Goal: Task Accomplishment & Management: Manage account settings

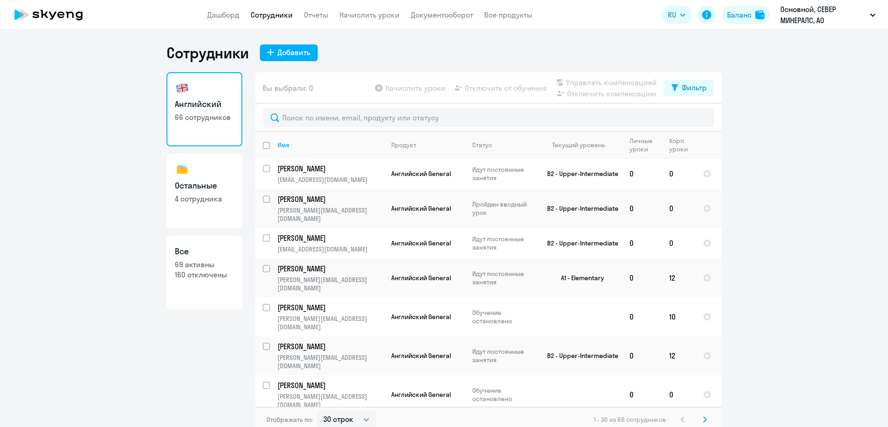
select select "30"
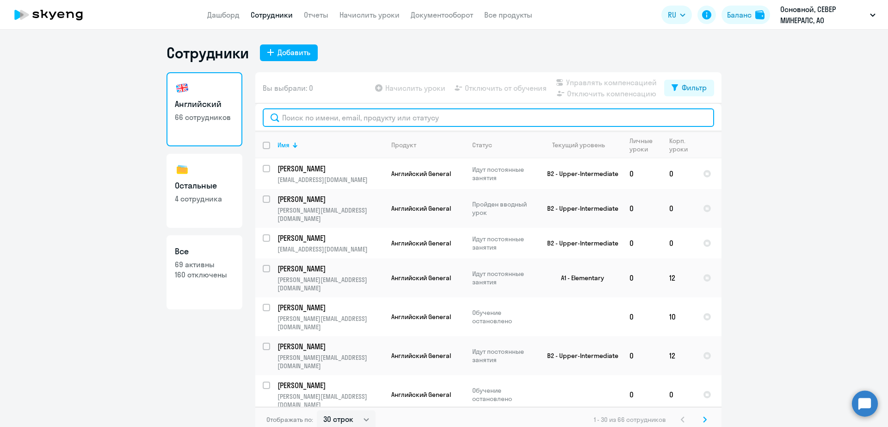
click at [334, 123] on input "text" at bounding box center [489, 117] width 452 height 19
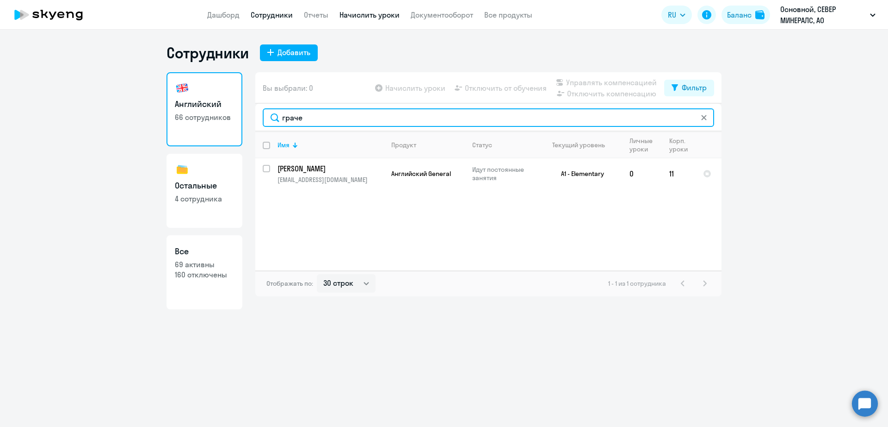
type input "граче"
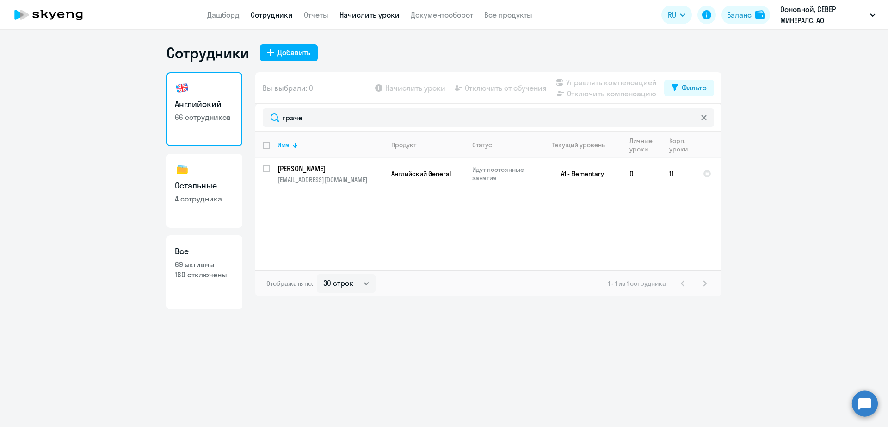
click at [359, 15] on link "Начислить уроки" at bounding box center [370, 14] width 60 height 9
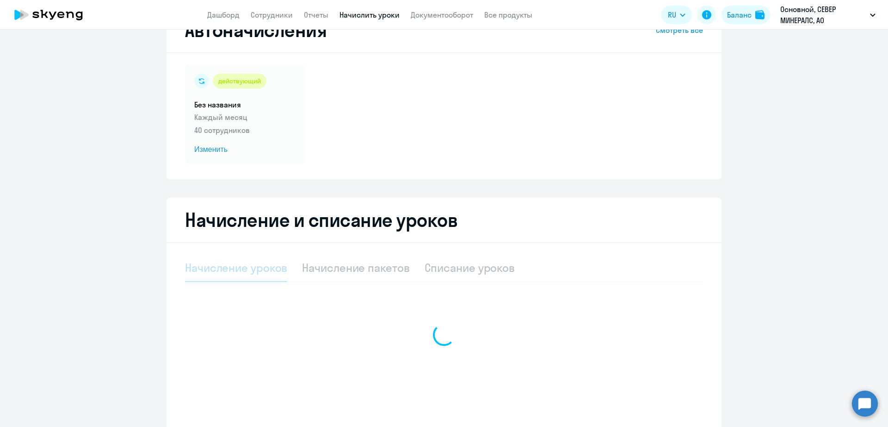
select select "10"
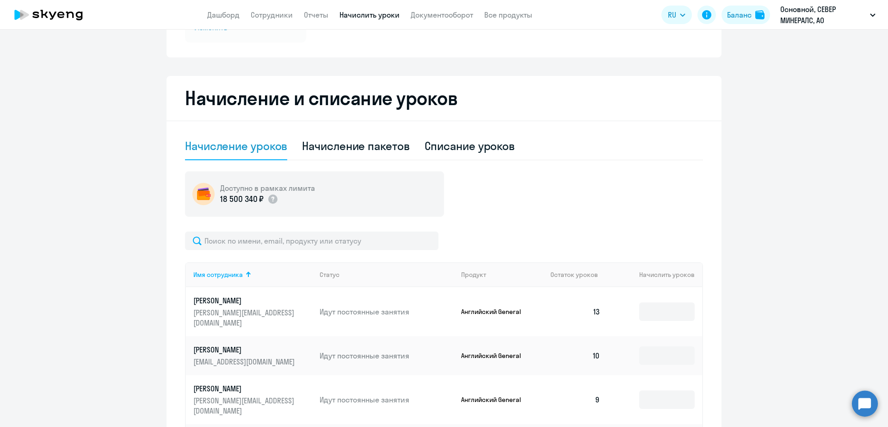
scroll to position [307, 0]
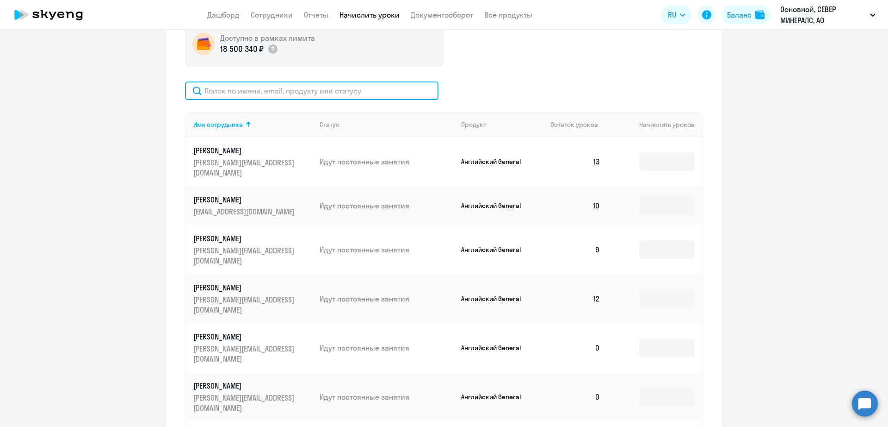
click at [261, 86] on input "text" at bounding box center [312, 90] width 254 height 19
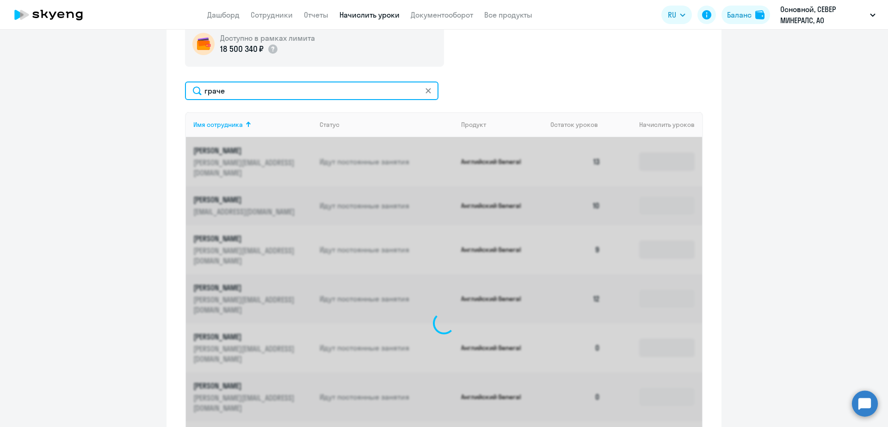
scroll to position [209, 0]
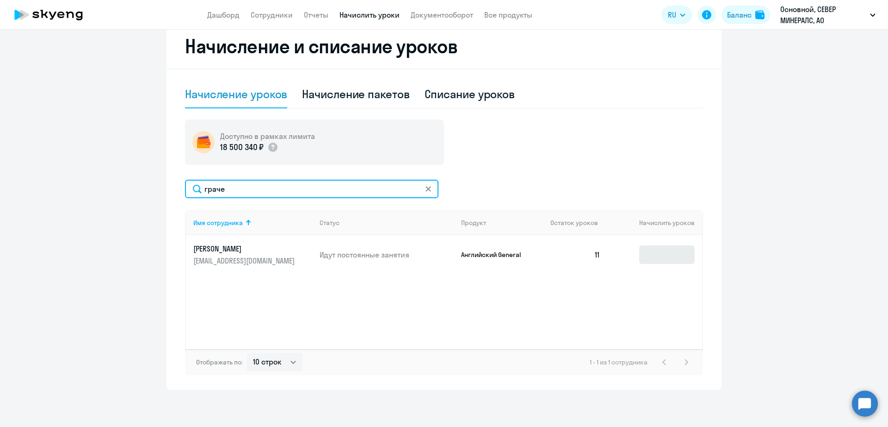
type input "граче"
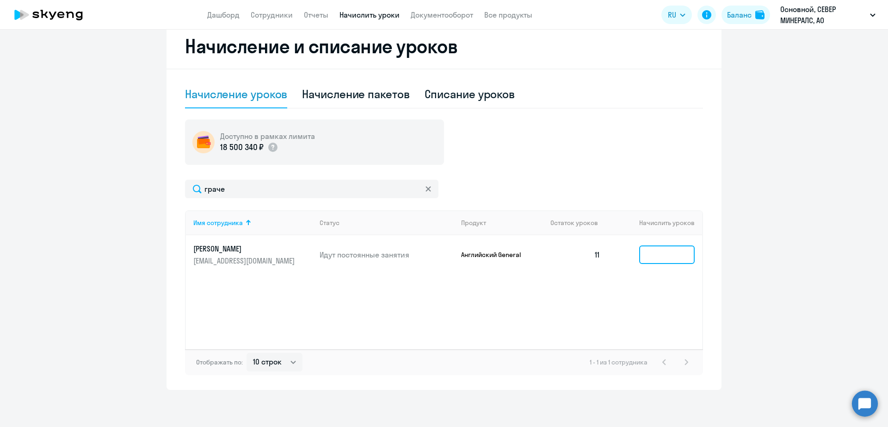
click at [671, 249] on input at bounding box center [667, 254] width 56 height 19
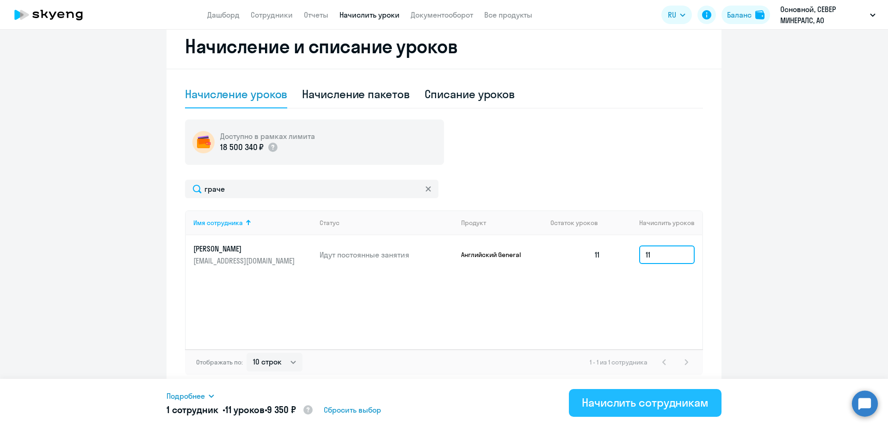
type input "11"
click at [632, 401] on div "Начислить сотрудникам" at bounding box center [645, 402] width 127 height 15
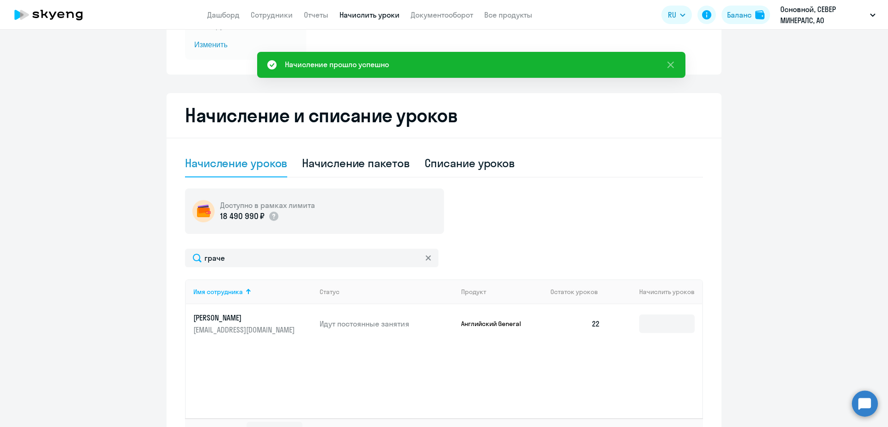
scroll to position [93, 0]
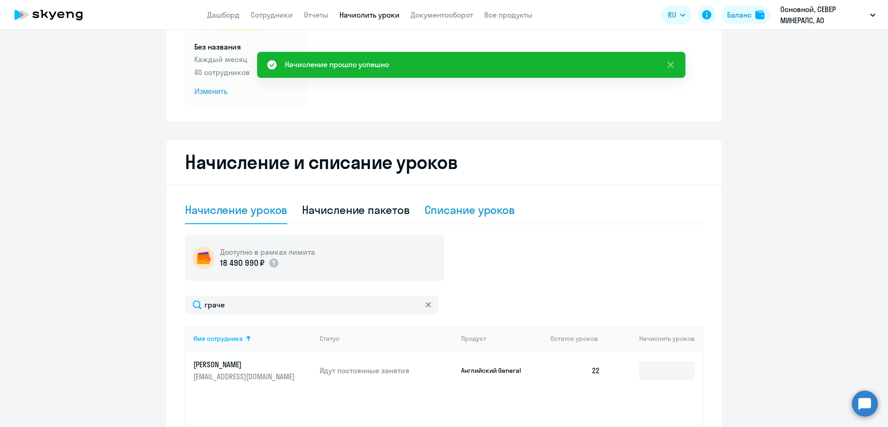
click at [439, 209] on div "Списание уроков" at bounding box center [470, 209] width 91 height 15
select select "10"
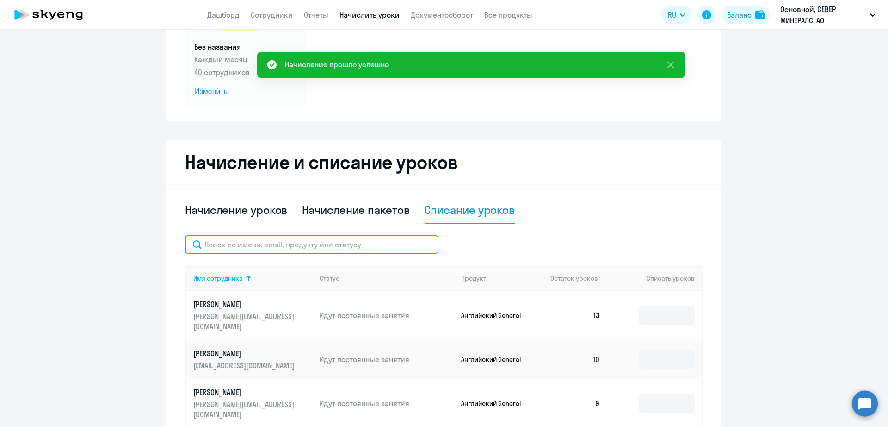
click at [281, 240] on input "text" at bounding box center [312, 244] width 254 height 19
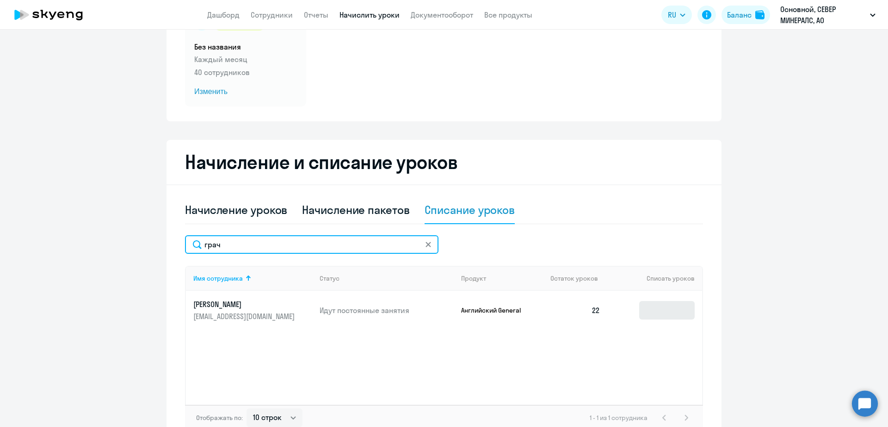
type input "грач"
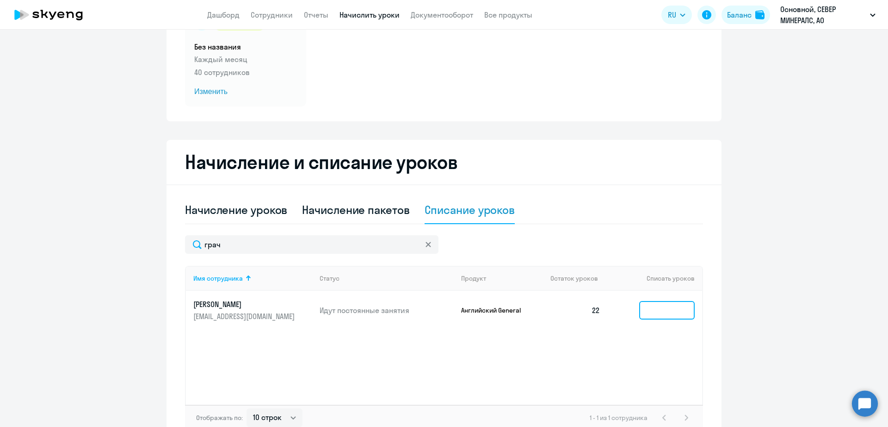
click at [670, 314] on input at bounding box center [667, 310] width 56 height 19
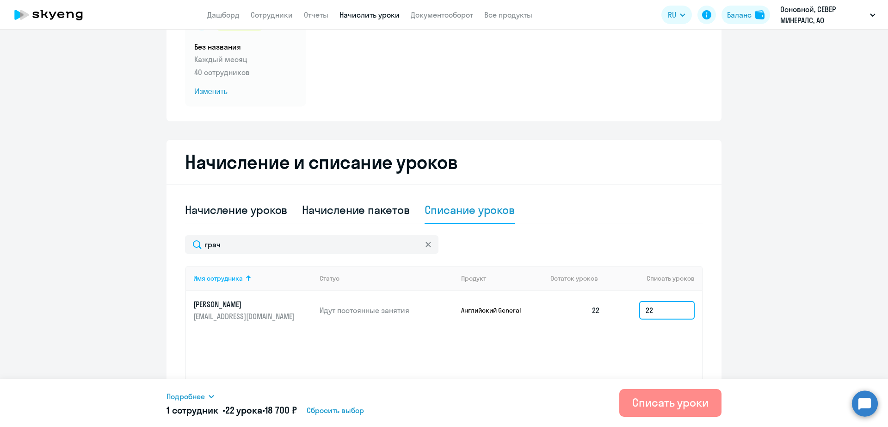
type input "22"
click at [702, 410] on button "Списать уроки" at bounding box center [671, 403] width 102 height 28
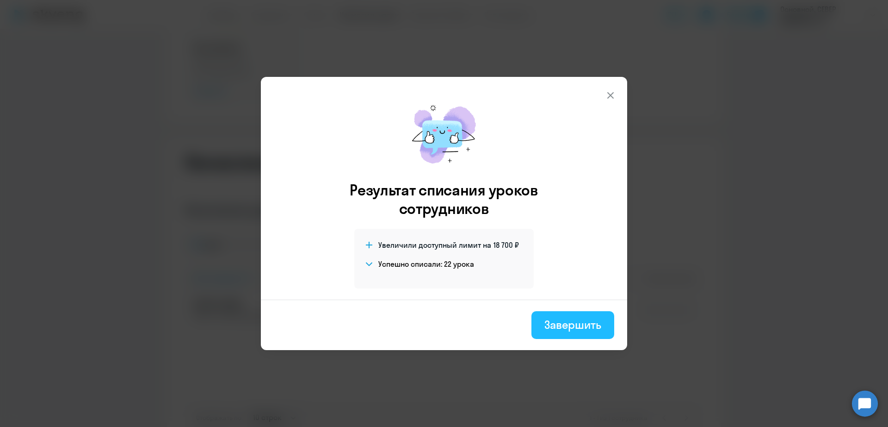
click at [568, 320] on div "Завершить" at bounding box center [573, 324] width 57 height 15
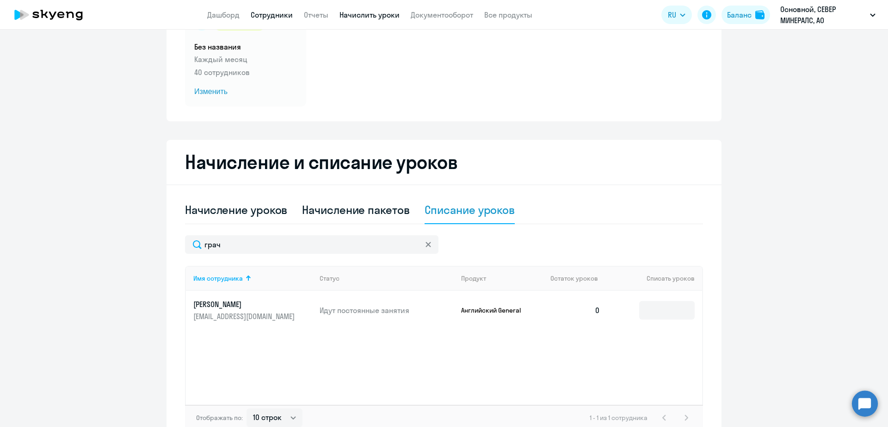
click at [278, 16] on link "Сотрудники" at bounding box center [272, 14] width 42 height 9
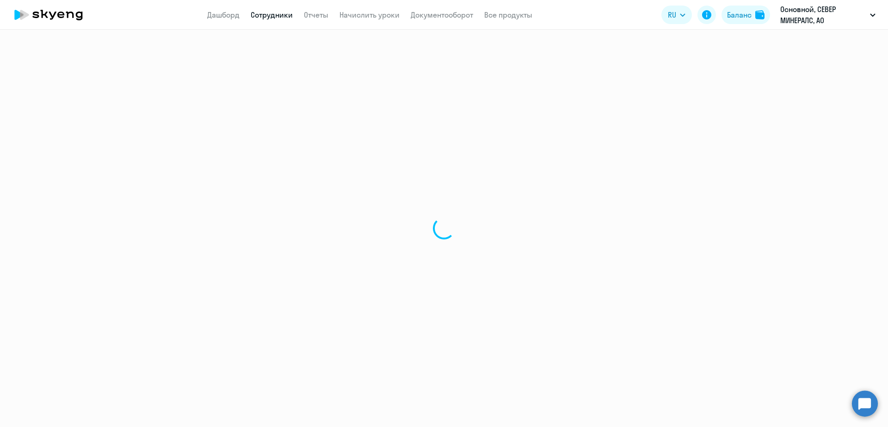
select select "30"
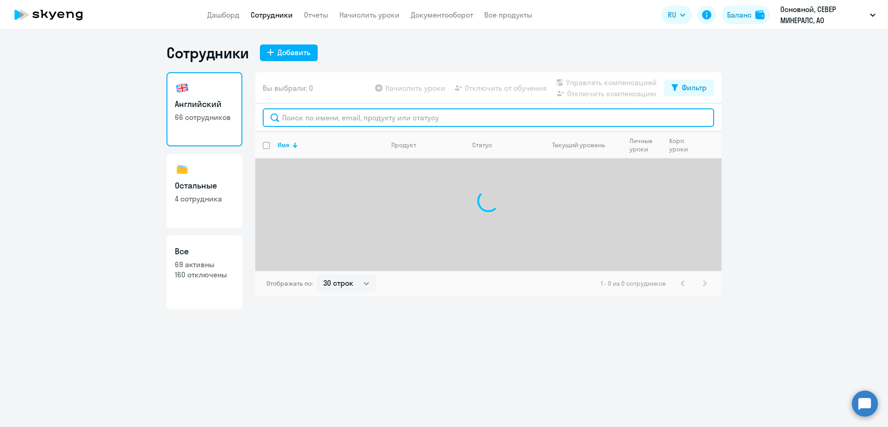
click at [351, 114] on input "text" at bounding box center [489, 117] width 452 height 19
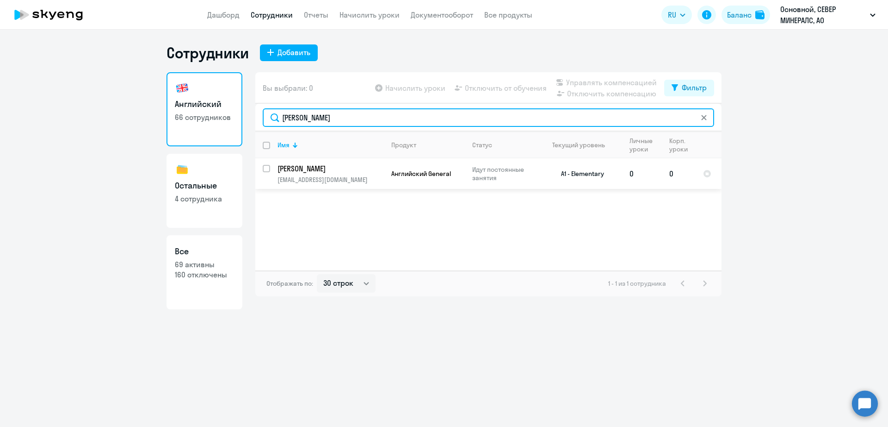
type input "грачева"
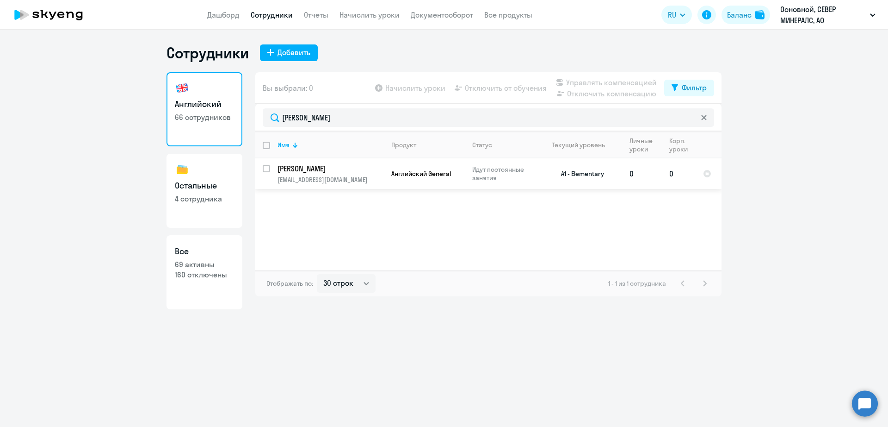
click at [392, 177] on span "Английский General" at bounding box center [421, 173] width 60 height 8
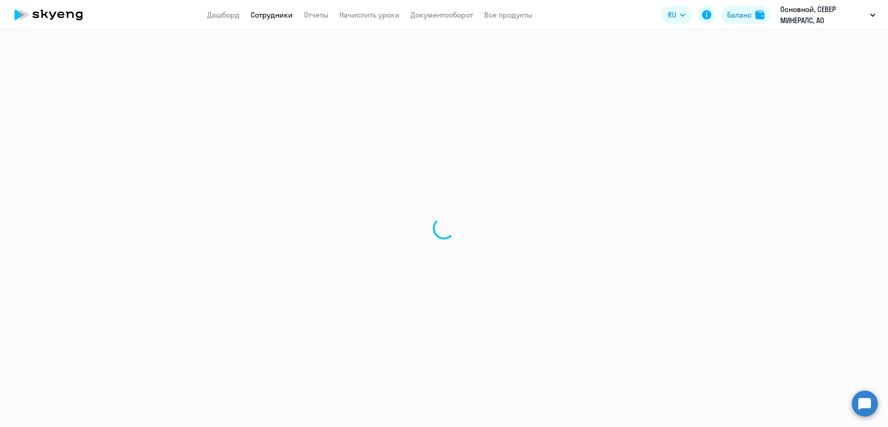
select select "english"
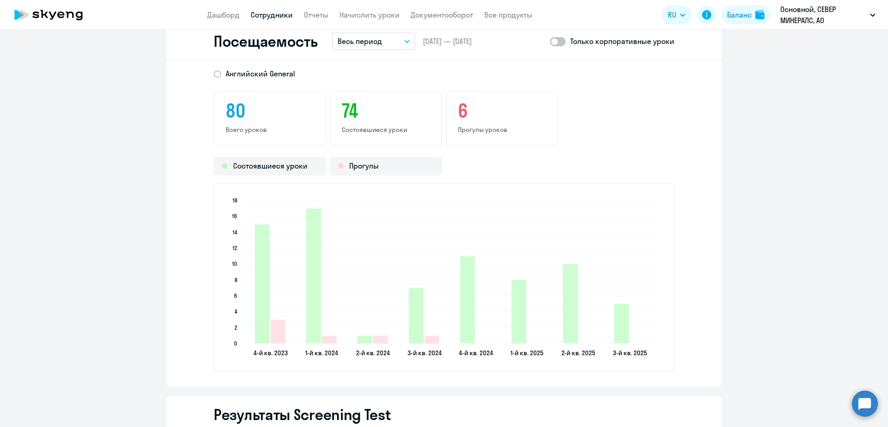
scroll to position [1099, 0]
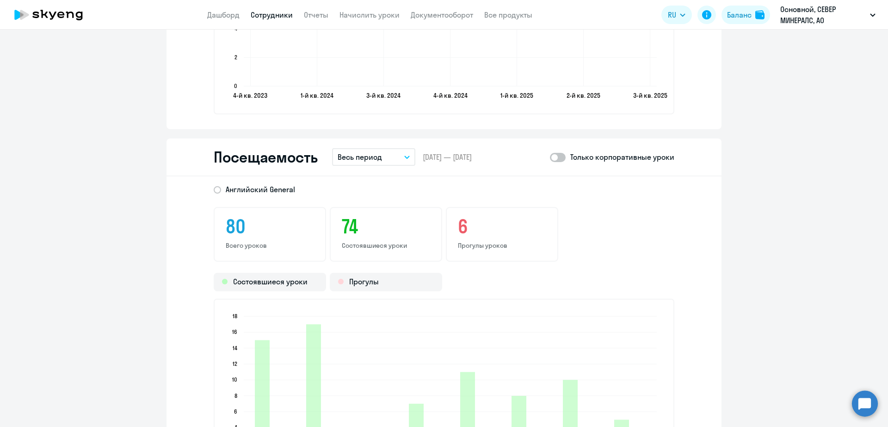
click at [556, 157] on span at bounding box center [558, 157] width 16 height 9
click at [550, 157] on input "checkbox" at bounding box center [550, 157] width 0 height 0
checkbox input "true"
click at [370, 152] on p "Весь период" at bounding box center [360, 156] width 44 height 11
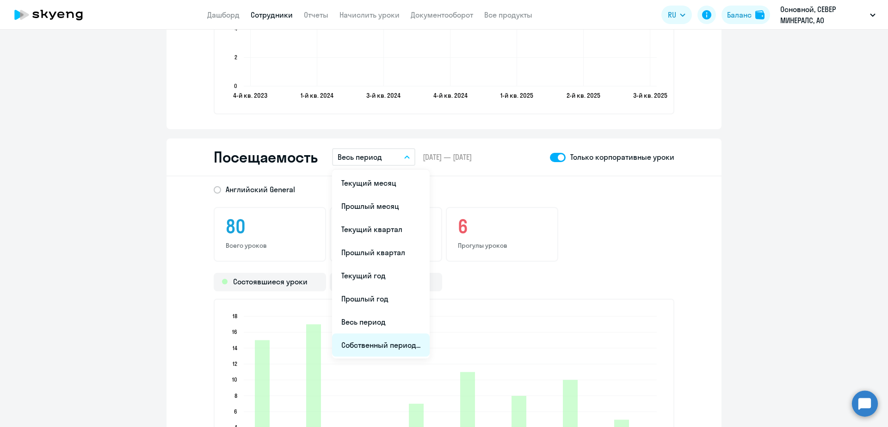
click at [377, 341] on li "Собственный период..." at bounding box center [381, 344] width 98 height 23
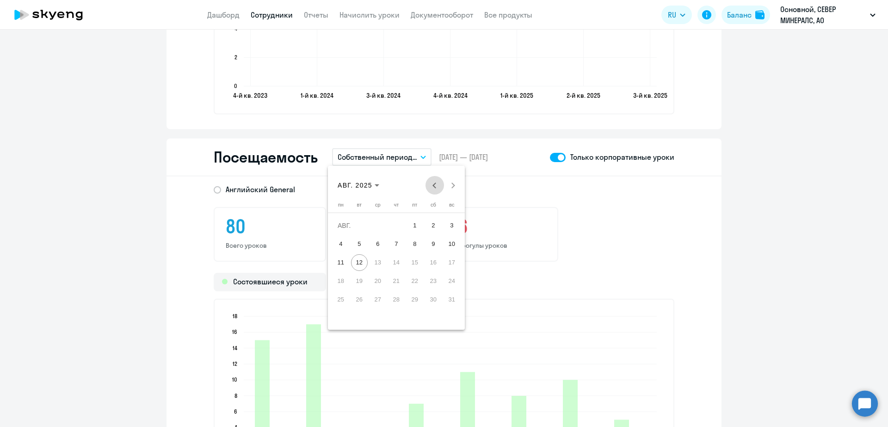
click at [435, 183] on button "Previous month" at bounding box center [435, 185] width 19 height 19
click at [429, 298] on span "26" at bounding box center [433, 299] width 17 height 17
click at [454, 186] on button "Next month" at bounding box center [453, 185] width 19 height 19
click at [361, 263] on span "12" at bounding box center [359, 262] width 17 height 17
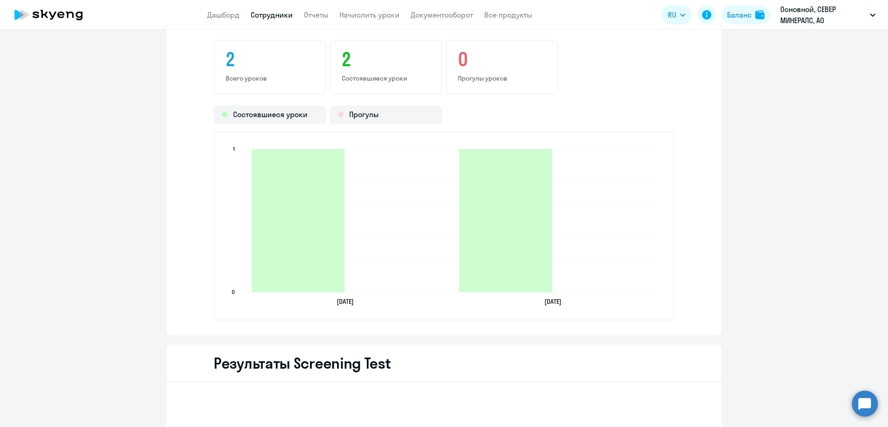
scroll to position [1273, 0]
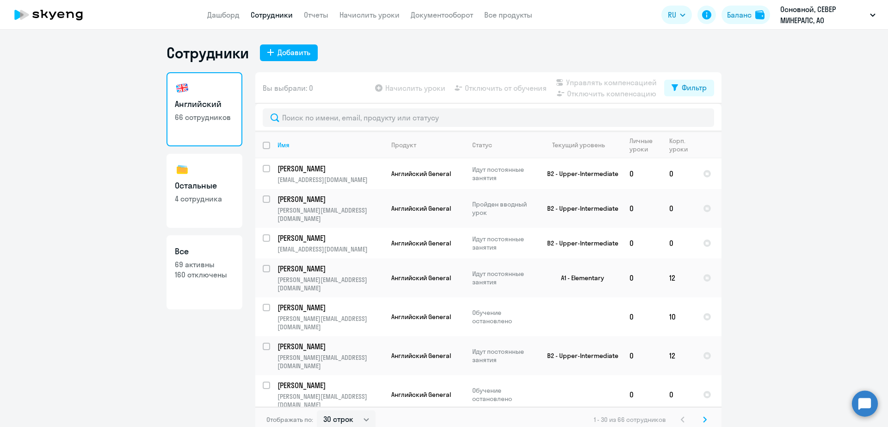
select select "30"
